Goal: Navigation & Orientation: Find specific page/section

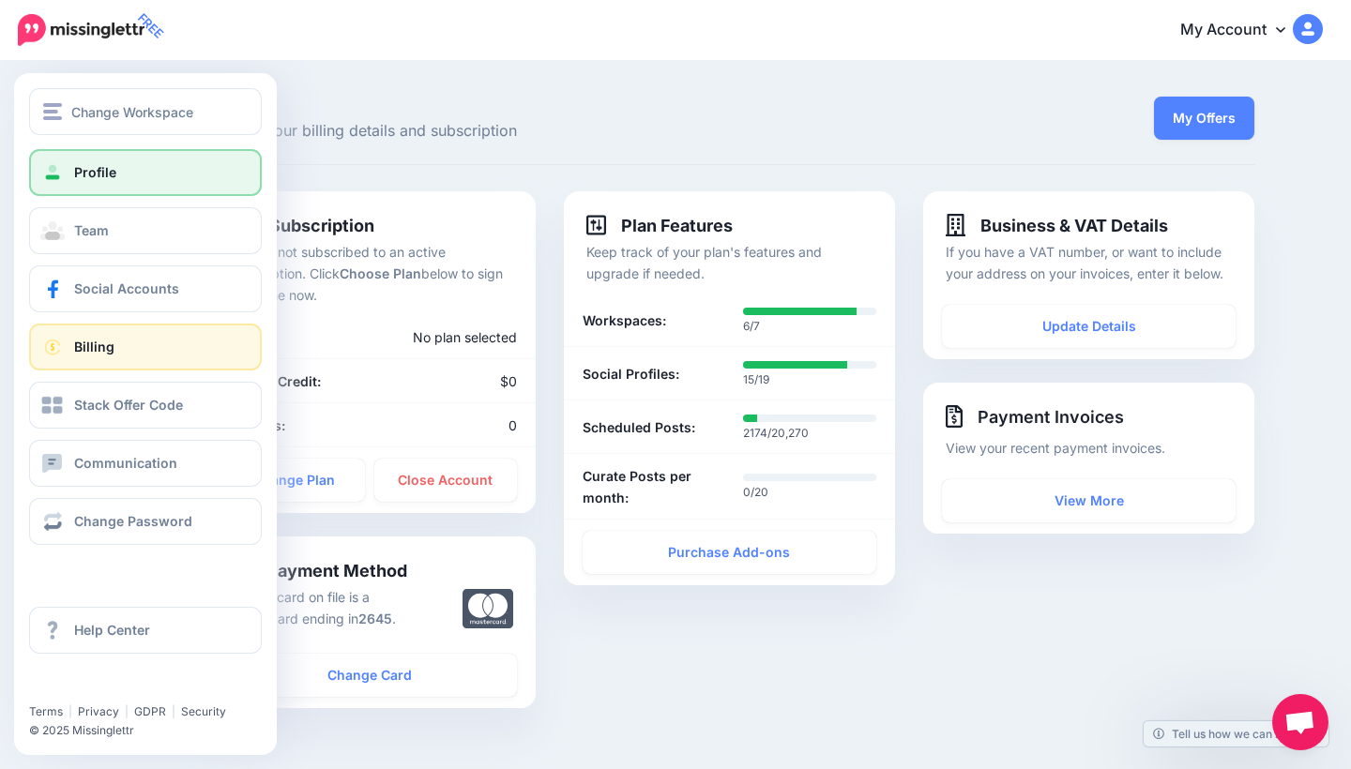
click at [147, 187] on link "Profile" at bounding box center [145, 172] width 233 height 47
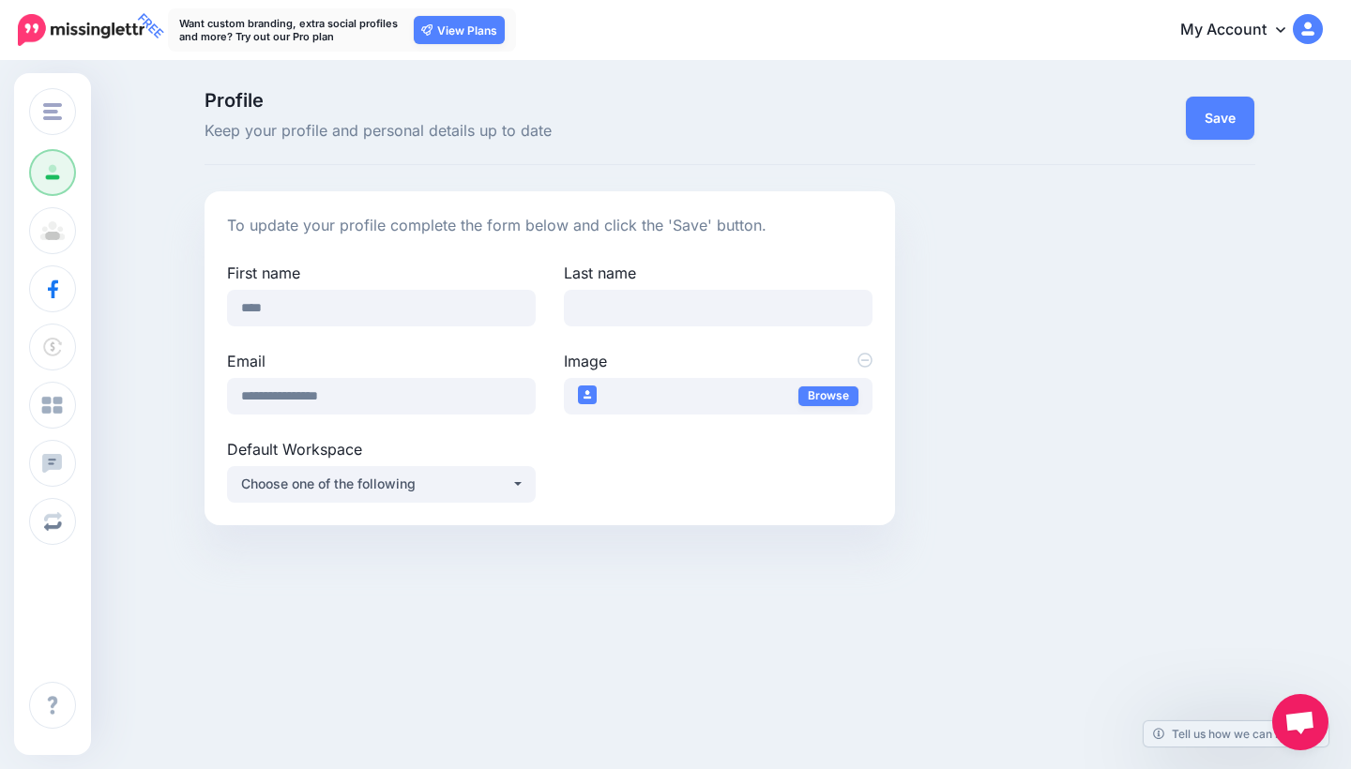
click at [1255, 21] on link "My Account" at bounding box center [1241, 31] width 161 height 46
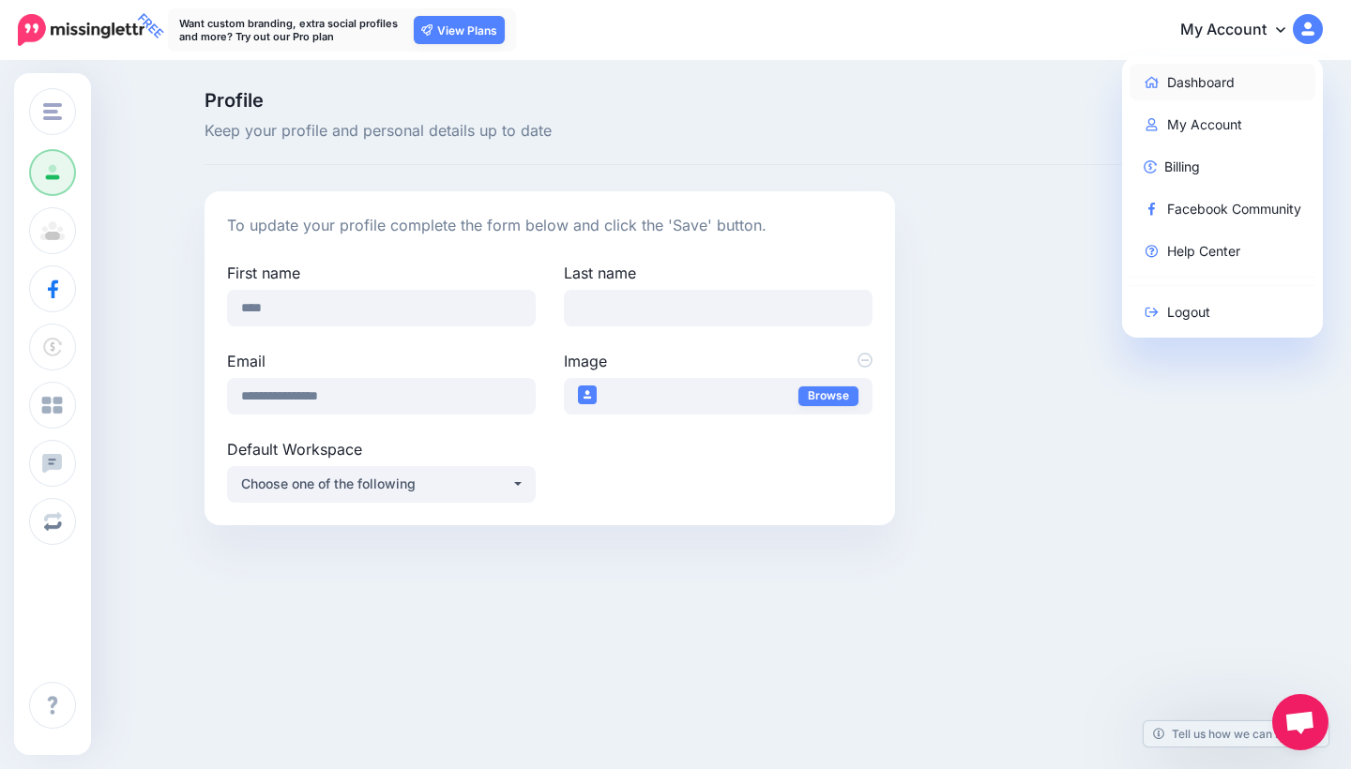
click at [1209, 75] on link "Dashboard" at bounding box center [1222, 82] width 187 height 37
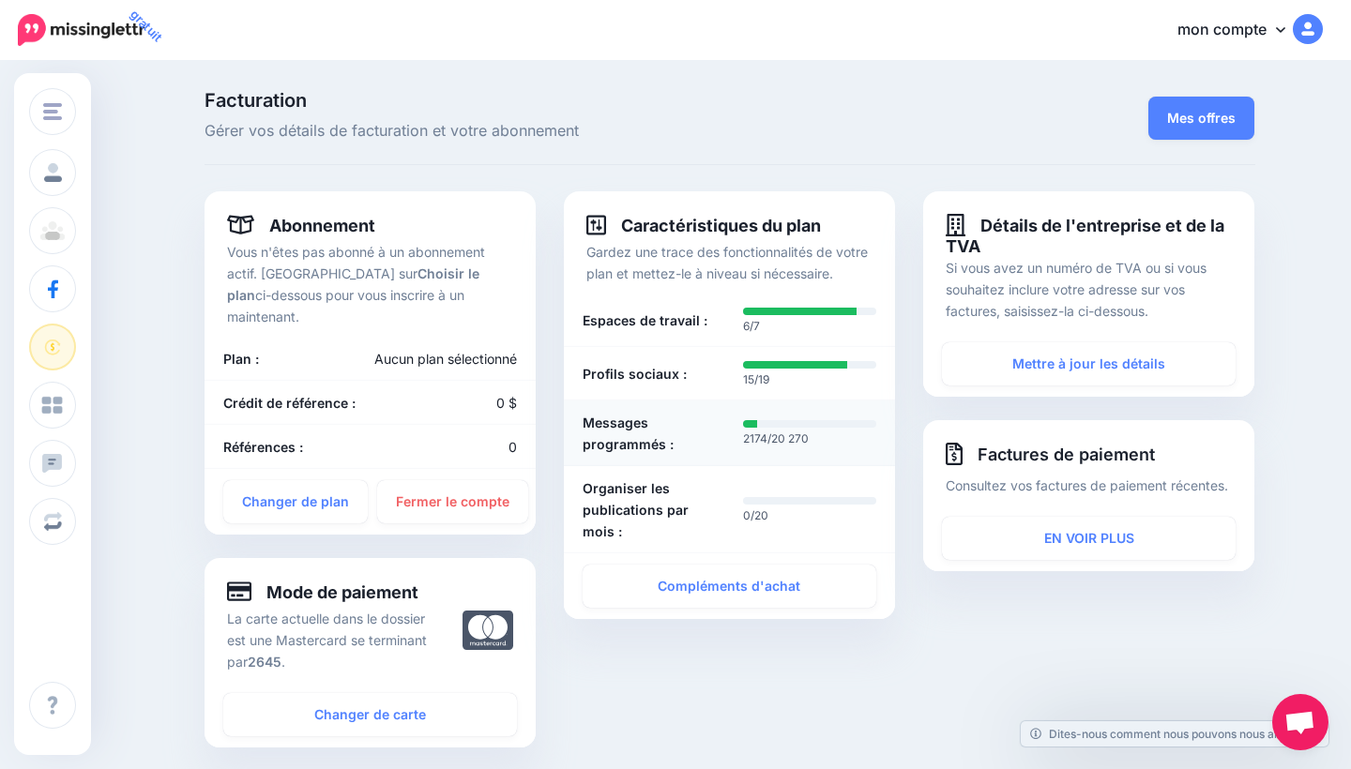
click at [674, 439] on b "Messages programmés :" at bounding box center [648, 433] width 133 height 43
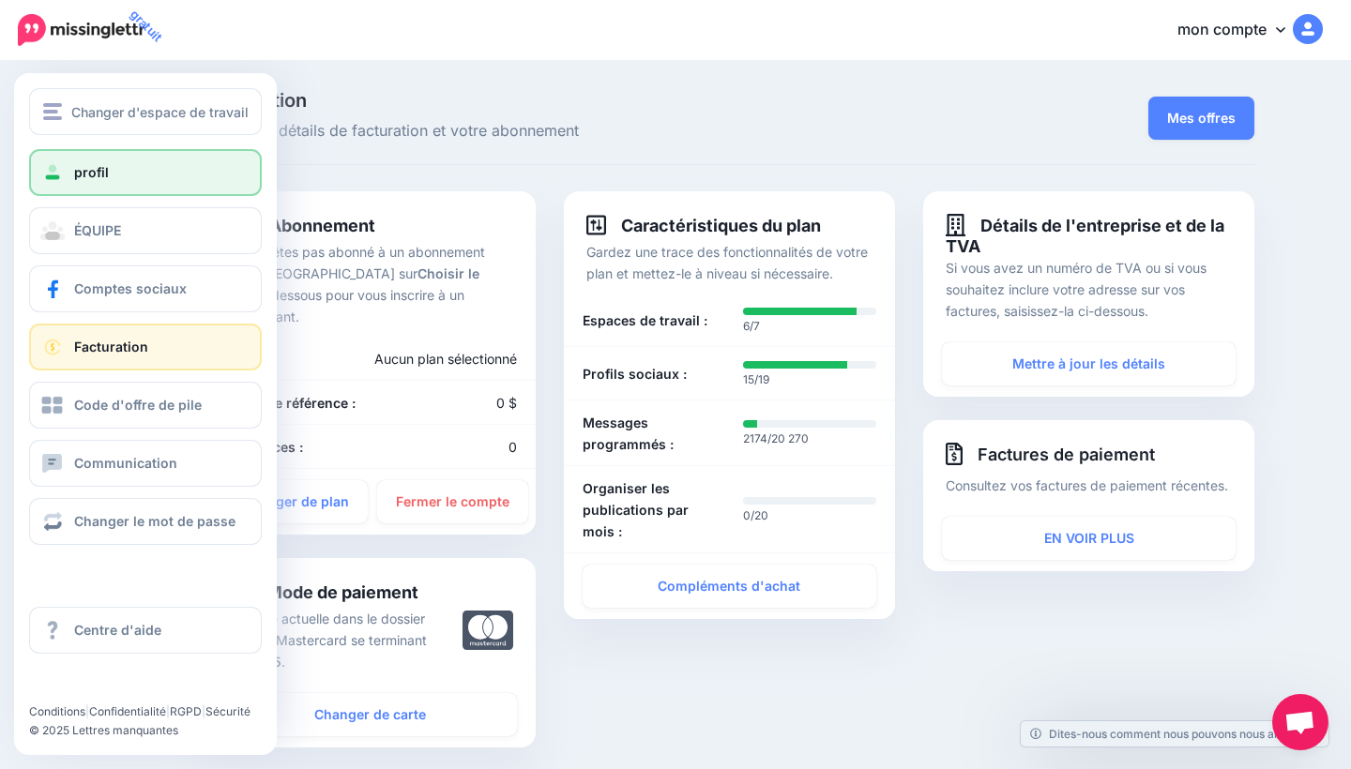
click at [133, 184] on link "profil" at bounding box center [145, 172] width 233 height 47
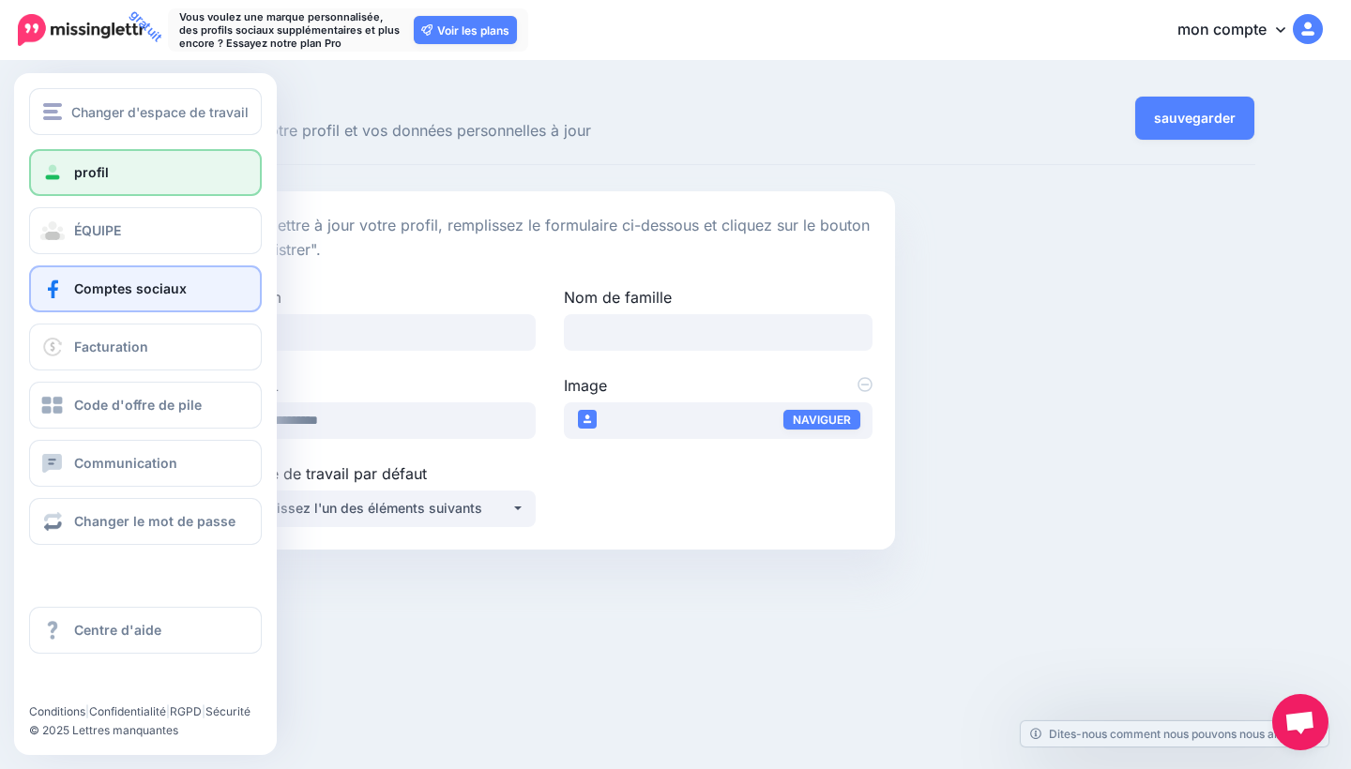
click at [127, 281] on span "Comptes sociaux" at bounding box center [130, 288] width 113 height 16
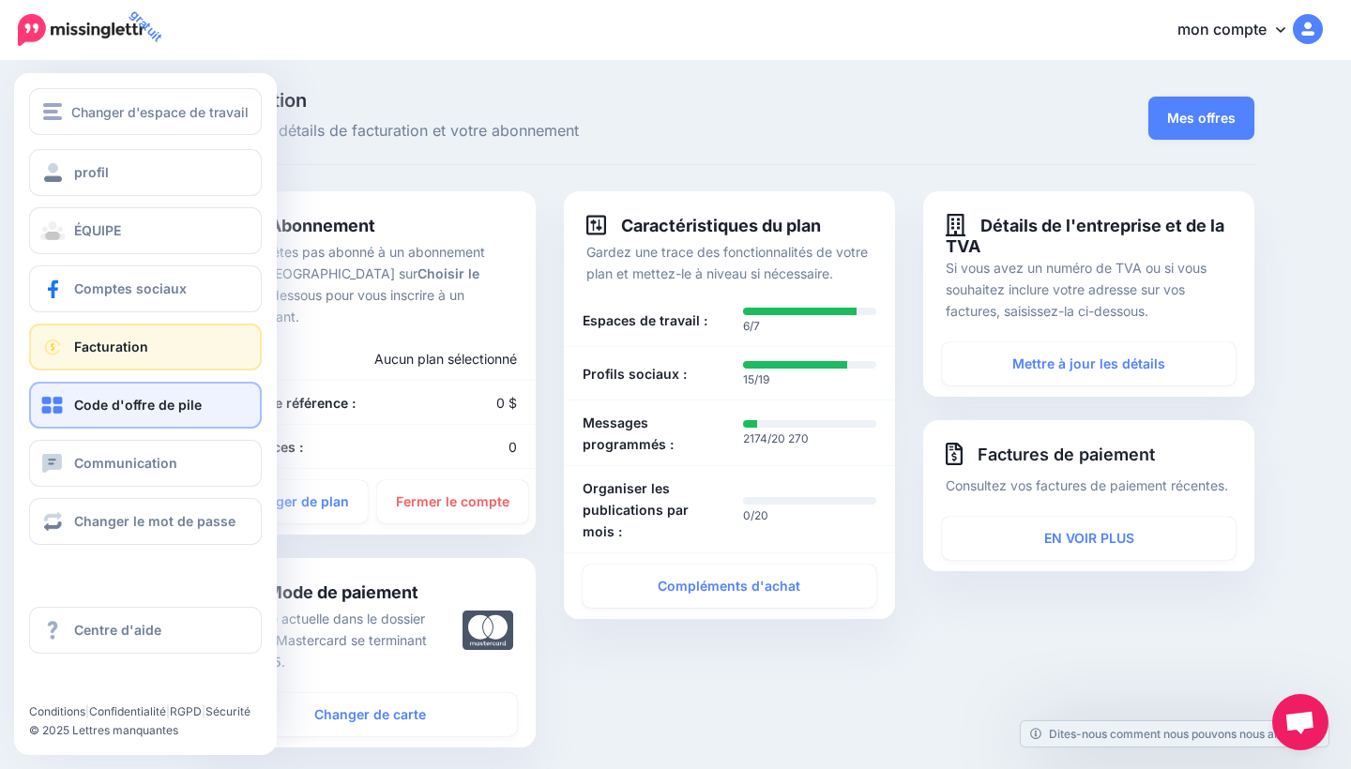
click at [110, 408] on span "Code d'offre de pile" at bounding box center [138, 405] width 128 height 16
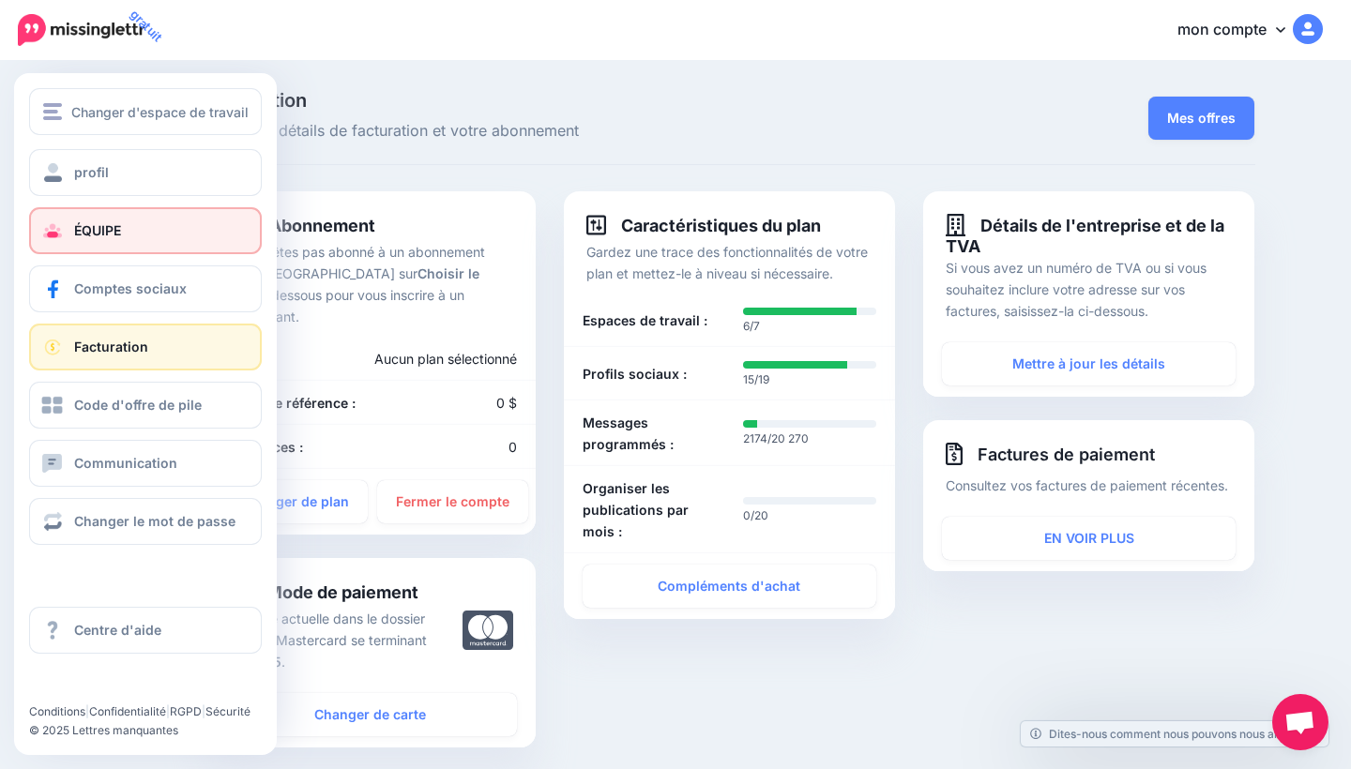
click at [160, 219] on link "ÉQUIPE" at bounding box center [145, 230] width 233 height 47
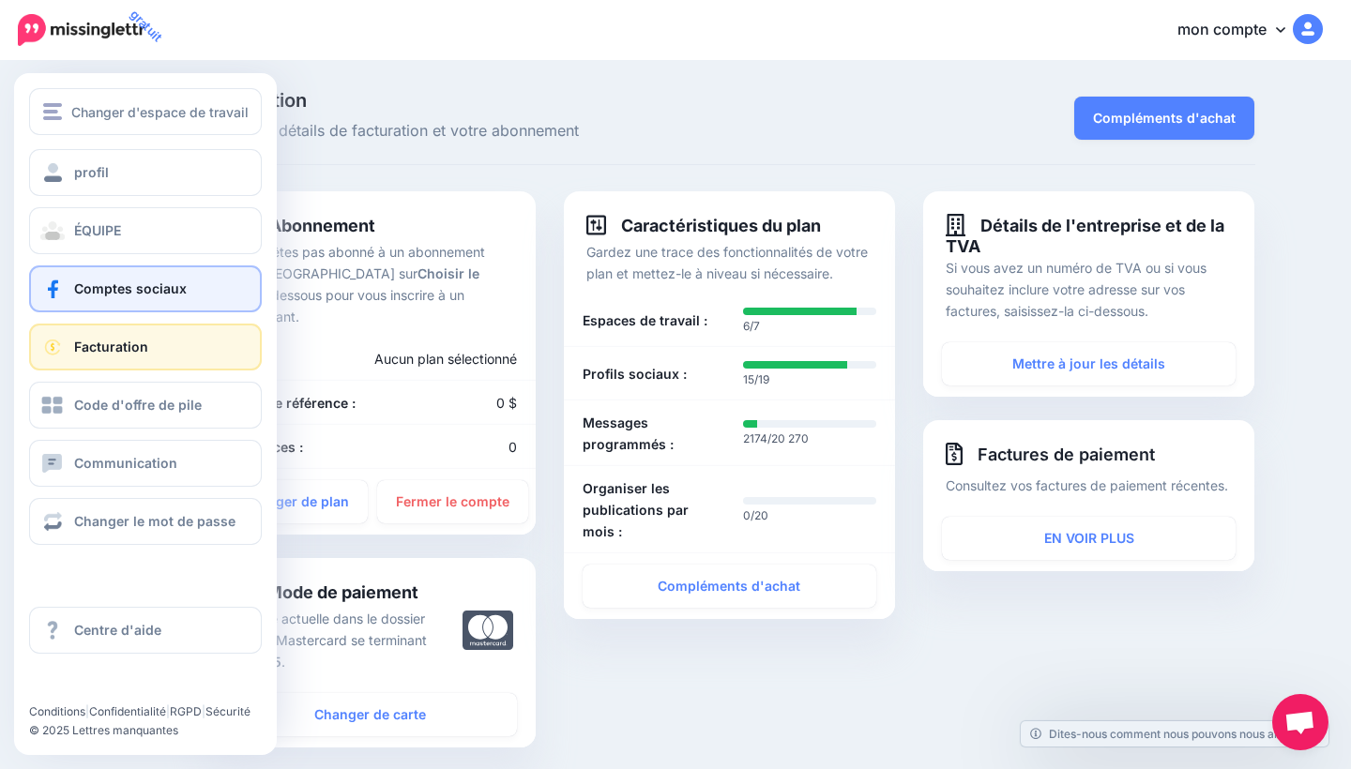
click at [134, 296] on span "Comptes sociaux" at bounding box center [130, 288] width 113 height 16
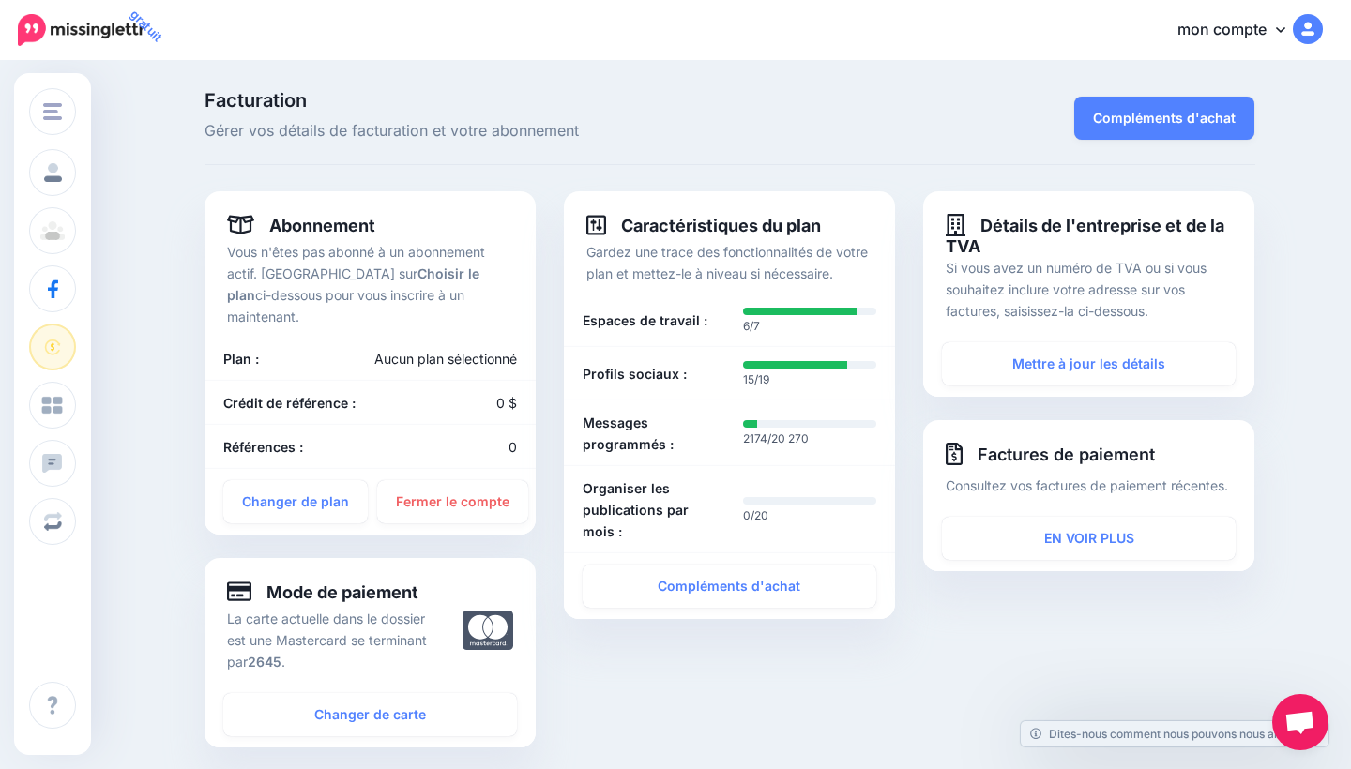
click at [1272, 34] on link "mon compte" at bounding box center [1240, 31] width 164 height 46
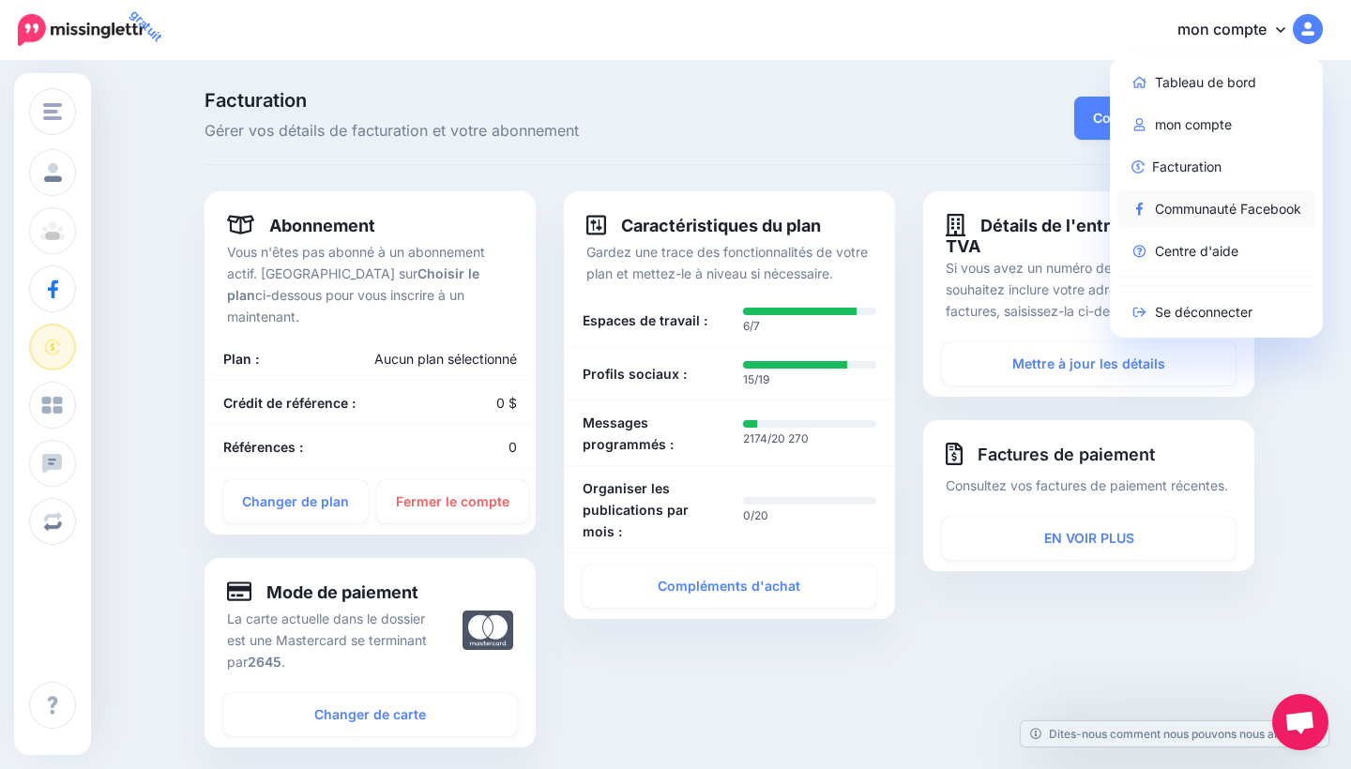
click at [1207, 195] on link "Communauté Facebook" at bounding box center [1216, 208] width 199 height 37
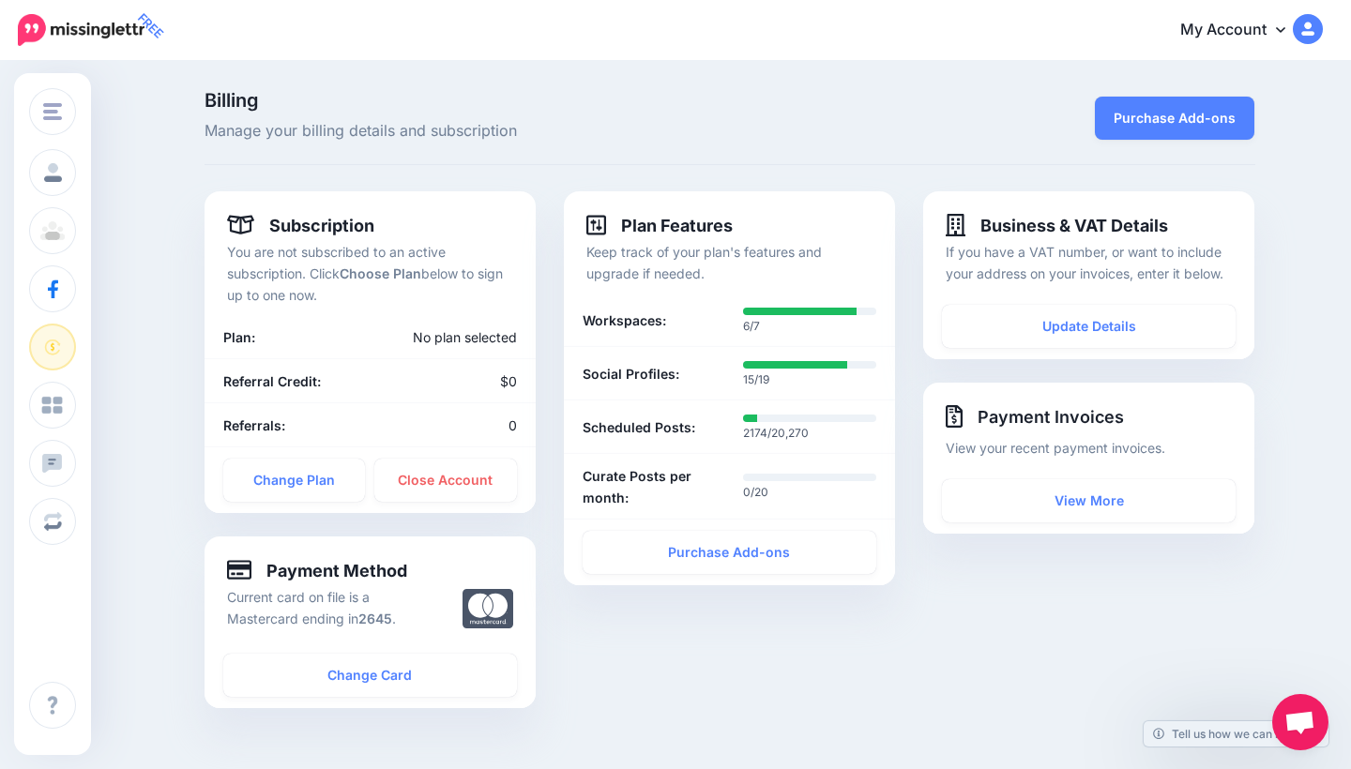
click at [22, 26] on img at bounding box center [81, 30] width 127 height 32
